Goal: Navigation & Orientation: Find specific page/section

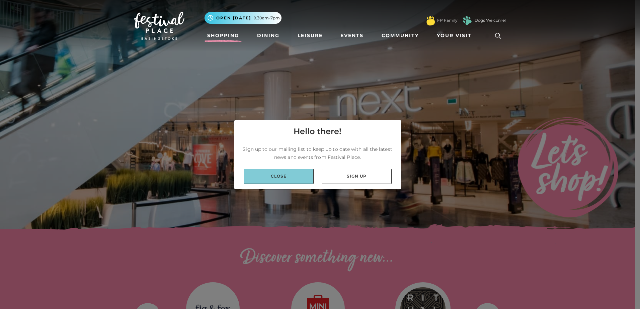
click at [280, 177] on link "Close" at bounding box center [279, 176] width 70 height 15
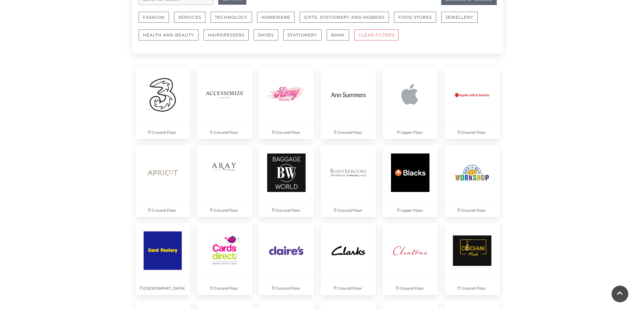
scroll to position [469, 0]
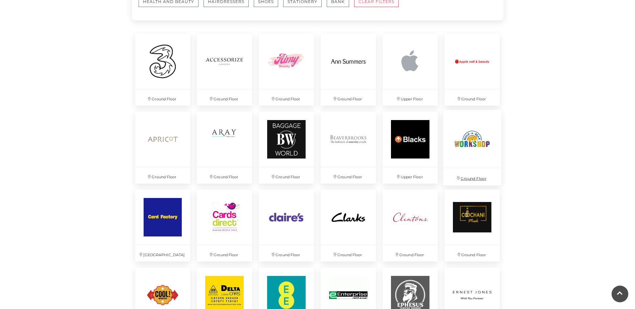
click at [469, 142] on img at bounding box center [472, 139] width 58 height 58
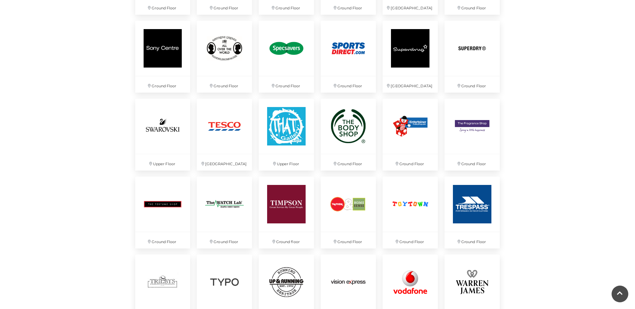
scroll to position [1608, 0]
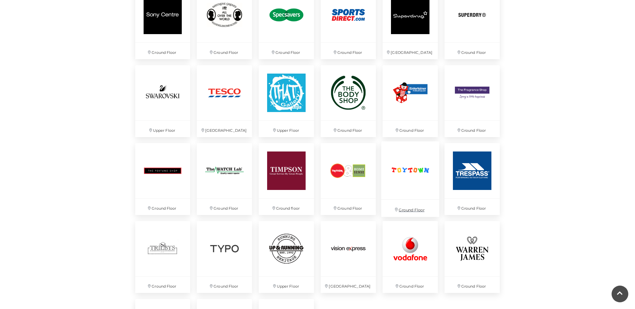
click at [410, 167] on img at bounding box center [411, 171] width 58 height 58
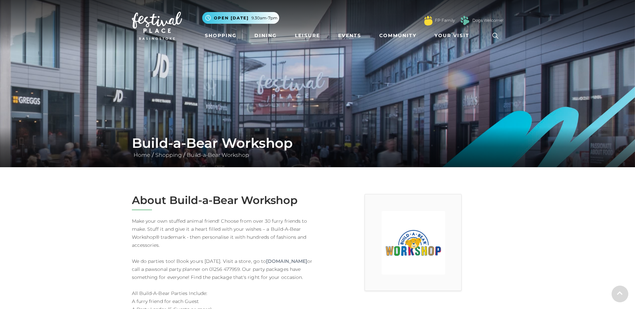
scroll to position [134, 0]
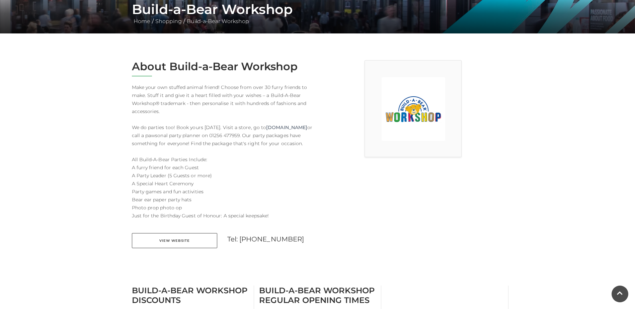
click at [170, 240] on div "About Build-a-Bear Workshop Make your own stuffed animal friend! Choose from ov…" at bounding box center [222, 158] width 191 height 197
click at [170, 246] on link "View Website" at bounding box center [174, 240] width 85 height 15
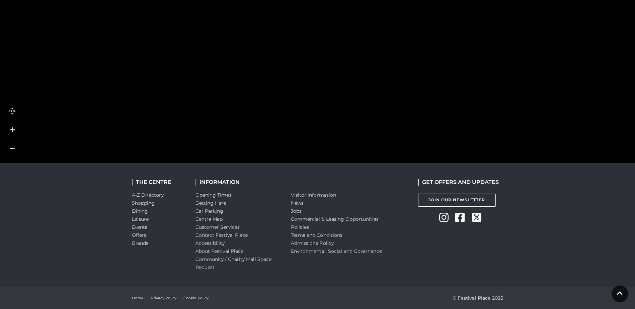
scroll to position [354, 0]
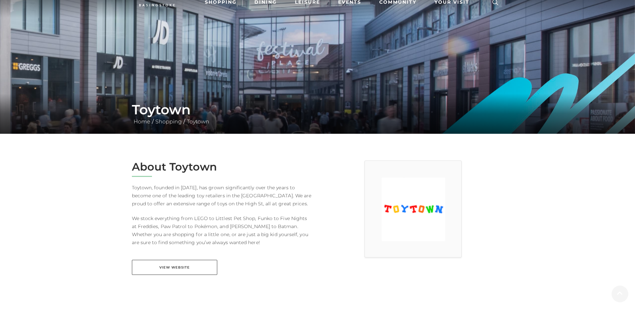
scroll to position [67, 0]
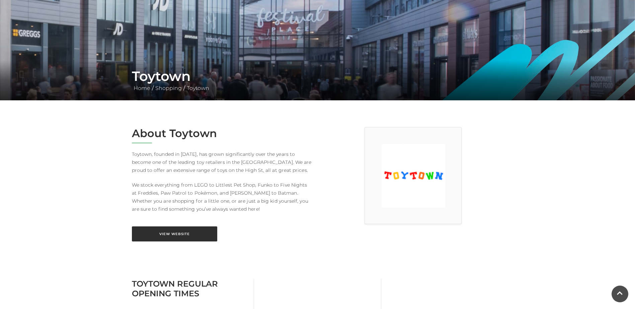
click at [181, 231] on link "View Website" at bounding box center [174, 234] width 85 height 15
